Goal: Check status: Check status

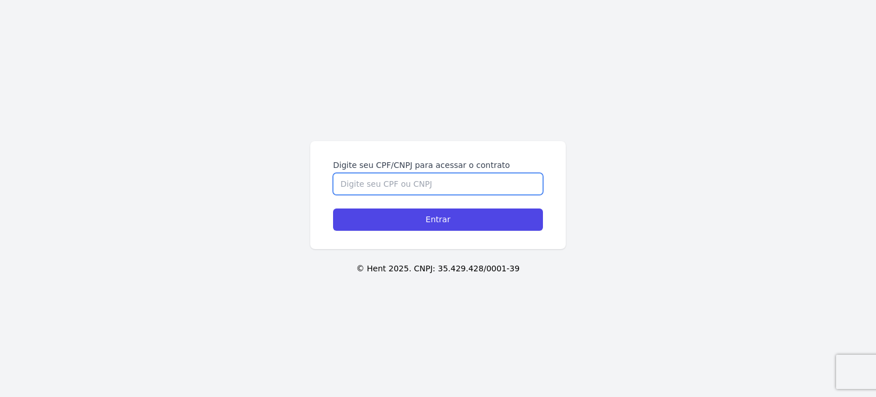
click at [355, 183] on input "Digite seu CPF/CNPJ para acessar o contrato" at bounding box center [438, 184] width 210 height 22
type input "0"
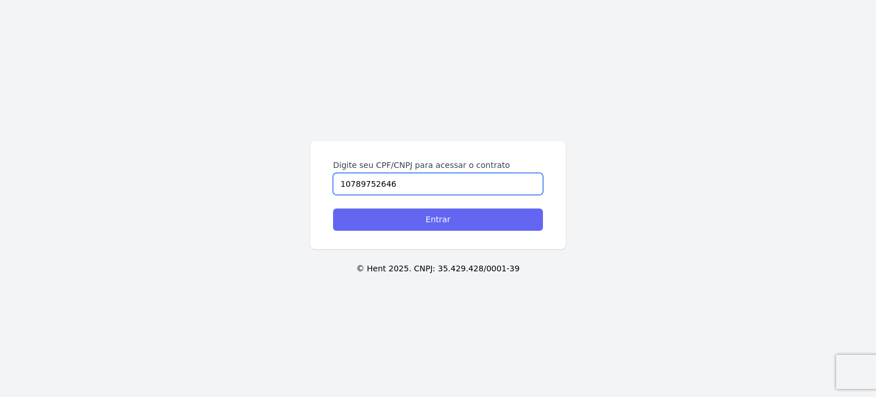
type input "10789752646"
click at [395, 216] on input "Entrar" at bounding box center [438, 219] width 210 height 22
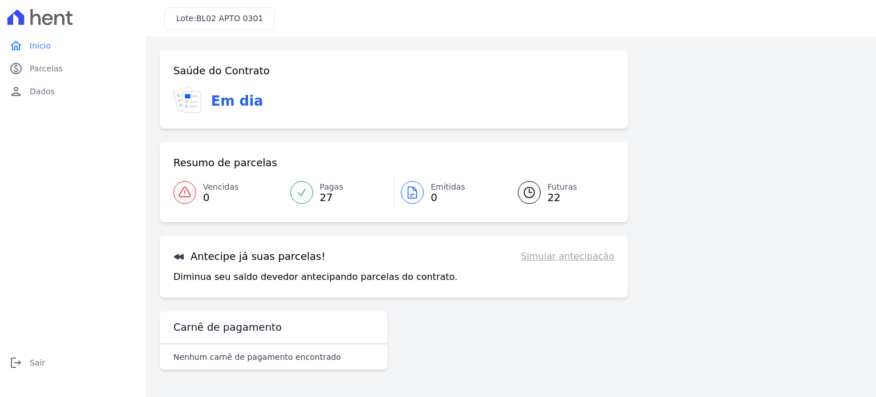
click at [584, 259] on link "Simular antecipação" at bounding box center [568, 256] width 94 height 14
click at [559, 191] on span "Futuras" at bounding box center [563, 187] width 30 height 12
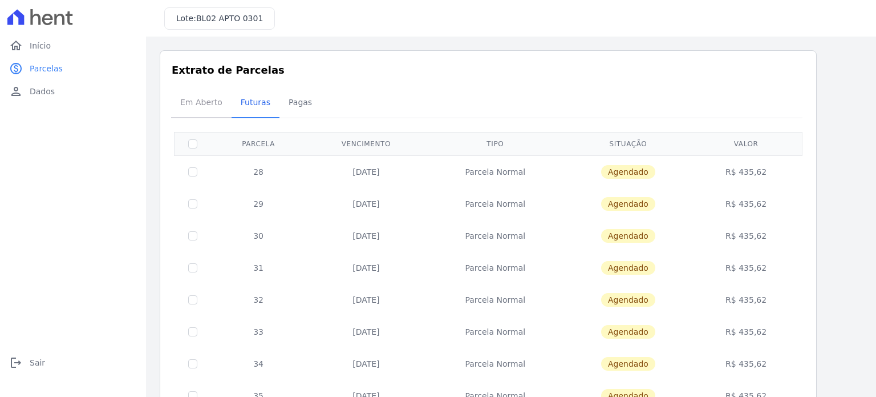
click at [205, 99] on span "Em Aberto" at bounding box center [201, 102] width 56 height 23
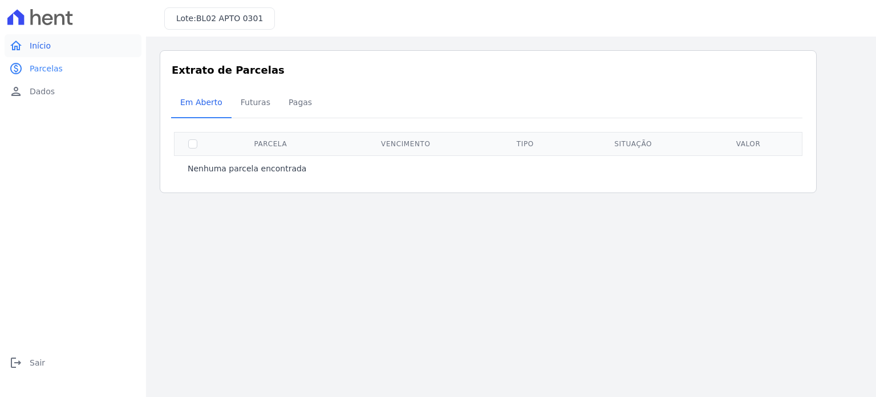
click at [44, 43] on span "Início" at bounding box center [40, 45] width 21 height 11
